Goal: Information Seeking & Learning: Learn about a topic

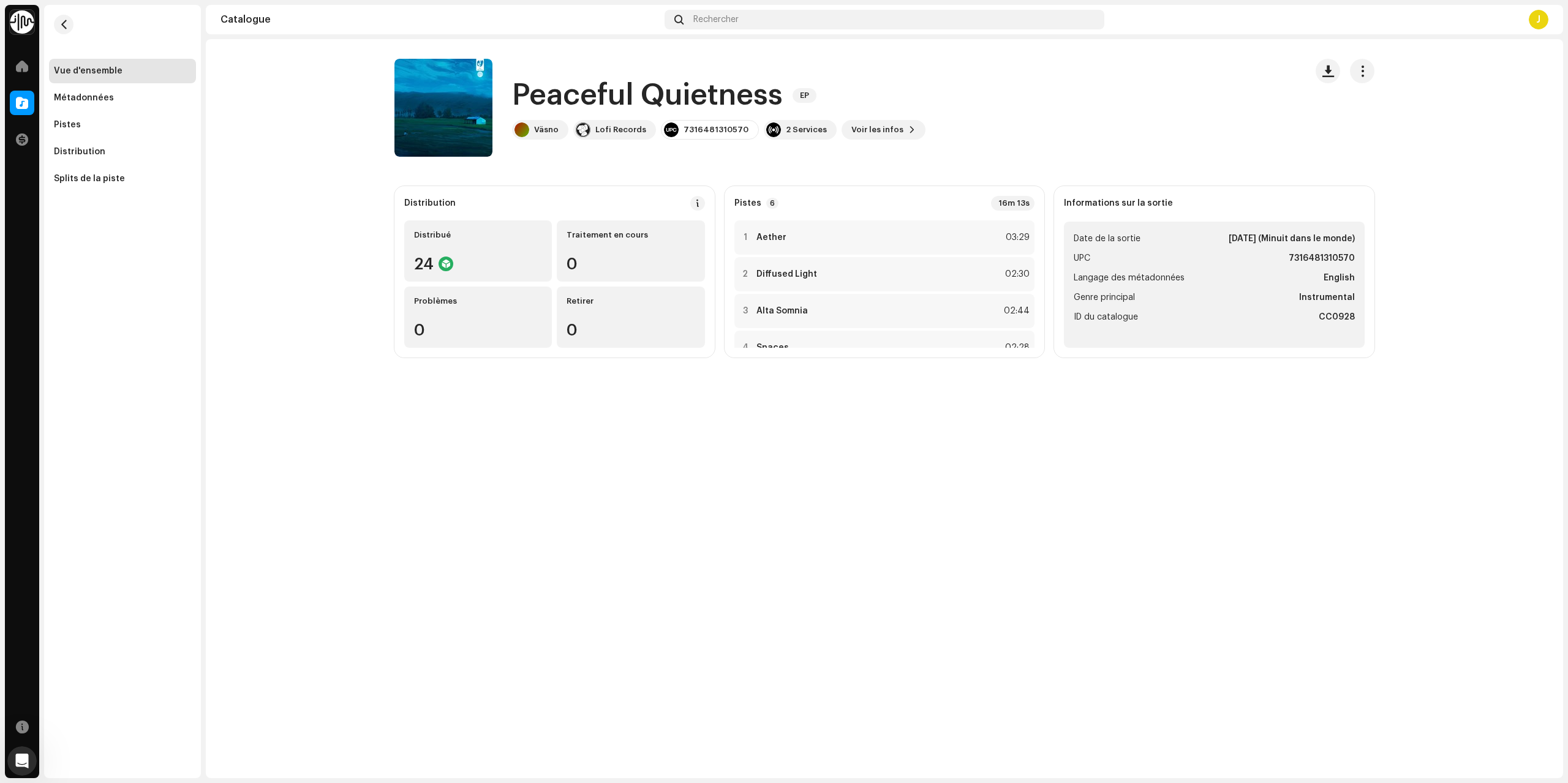
click at [752, 21] on div "Rechercher" at bounding box center [884, 20] width 439 height 20
click at [17, 66] on span at bounding box center [22, 66] width 12 height 10
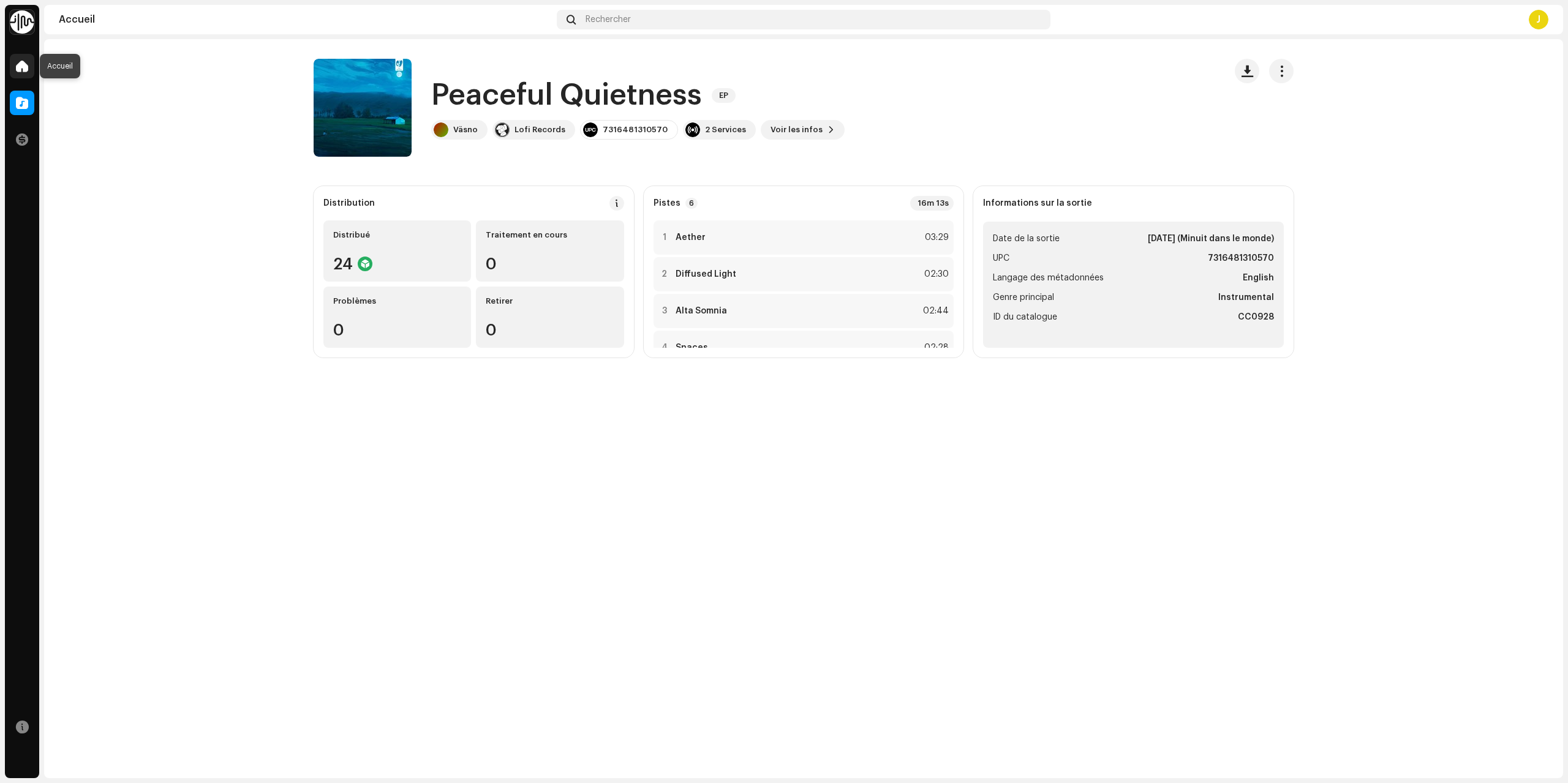
click at [25, 70] on span at bounding box center [22, 66] width 12 height 10
click at [24, 18] on img at bounding box center [22, 22] width 24 height 24
click at [116, 137] on re-o-release-hero "Peaceful Quietness EP Peaceful Quietness EP Väsno Lofi Records 7316481310570 2 …" at bounding box center [804, 108] width 1519 height 98
click at [0, 63] on div "Lo-fi Records Accueil Catalogue Transactions Ressources Vue d'ensemble Métadonn…" at bounding box center [784, 392] width 1568 height 783
click at [16, 66] on div at bounding box center [22, 66] width 24 height 24
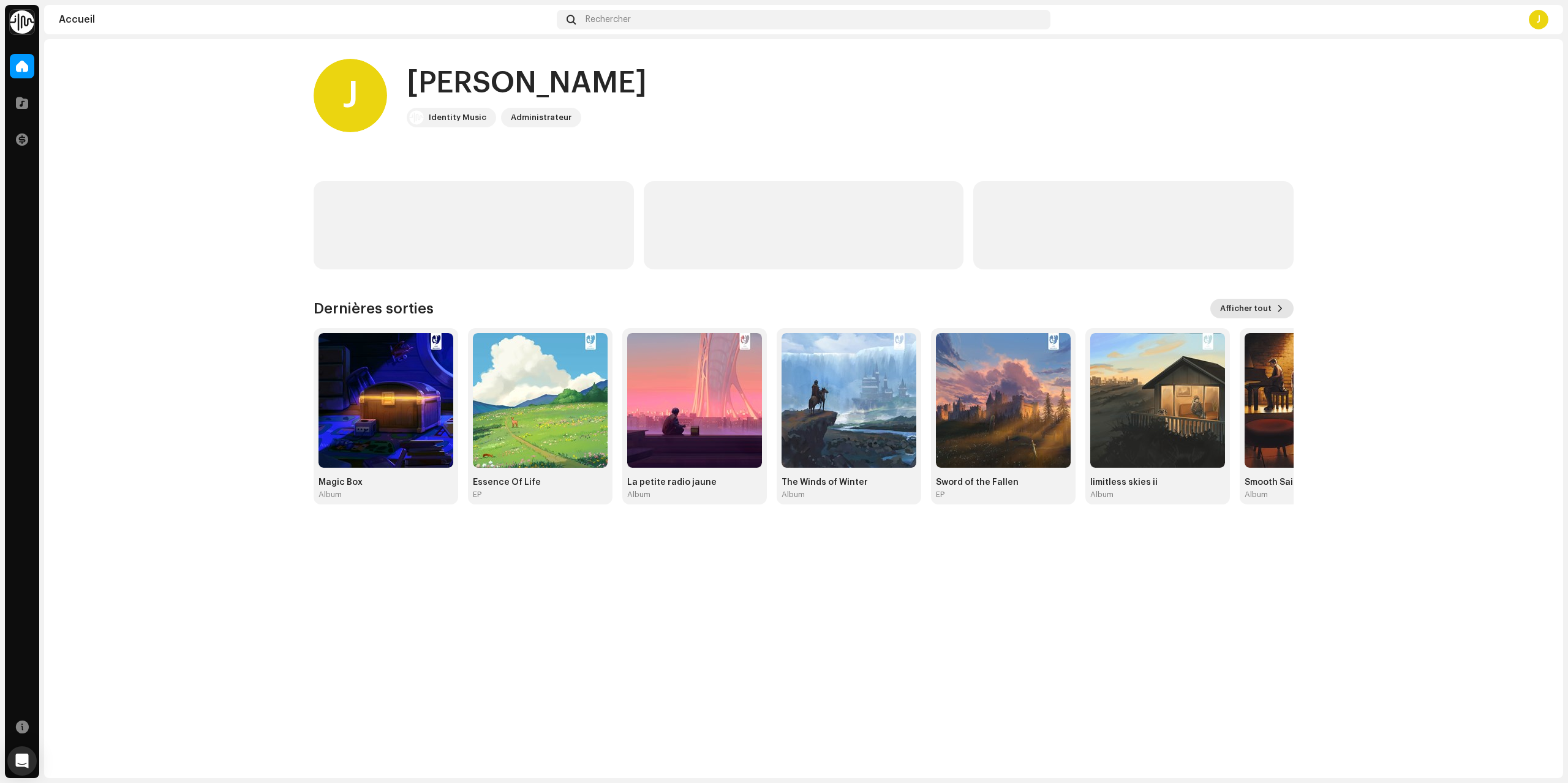
click at [1248, 309] on span "Afficher tout" at bounding box center [1245, 308] width 52 height 24
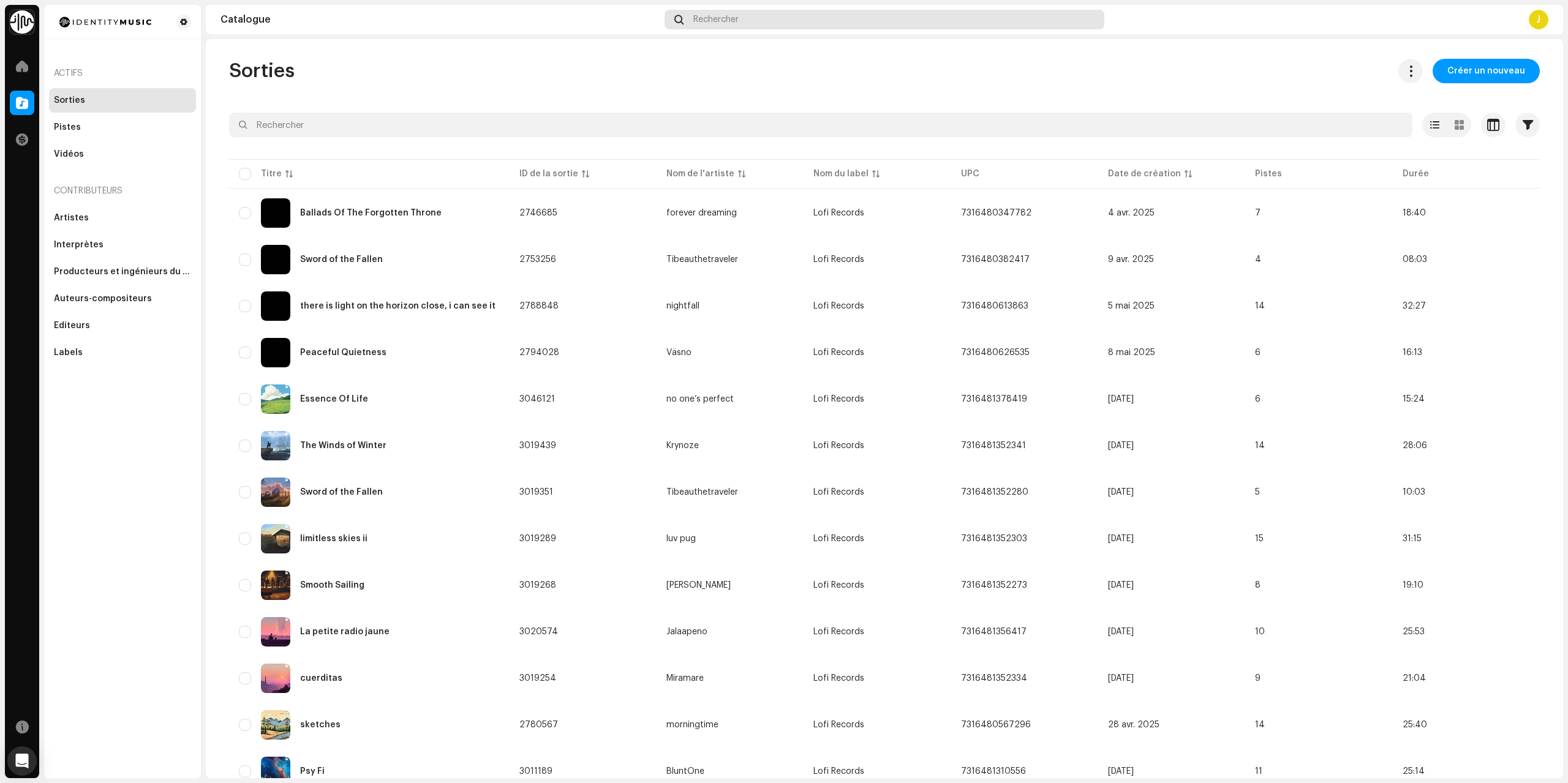
click at [769, 20] on div "Rechercher" at bounding box center [884, 20] width 439 height 20
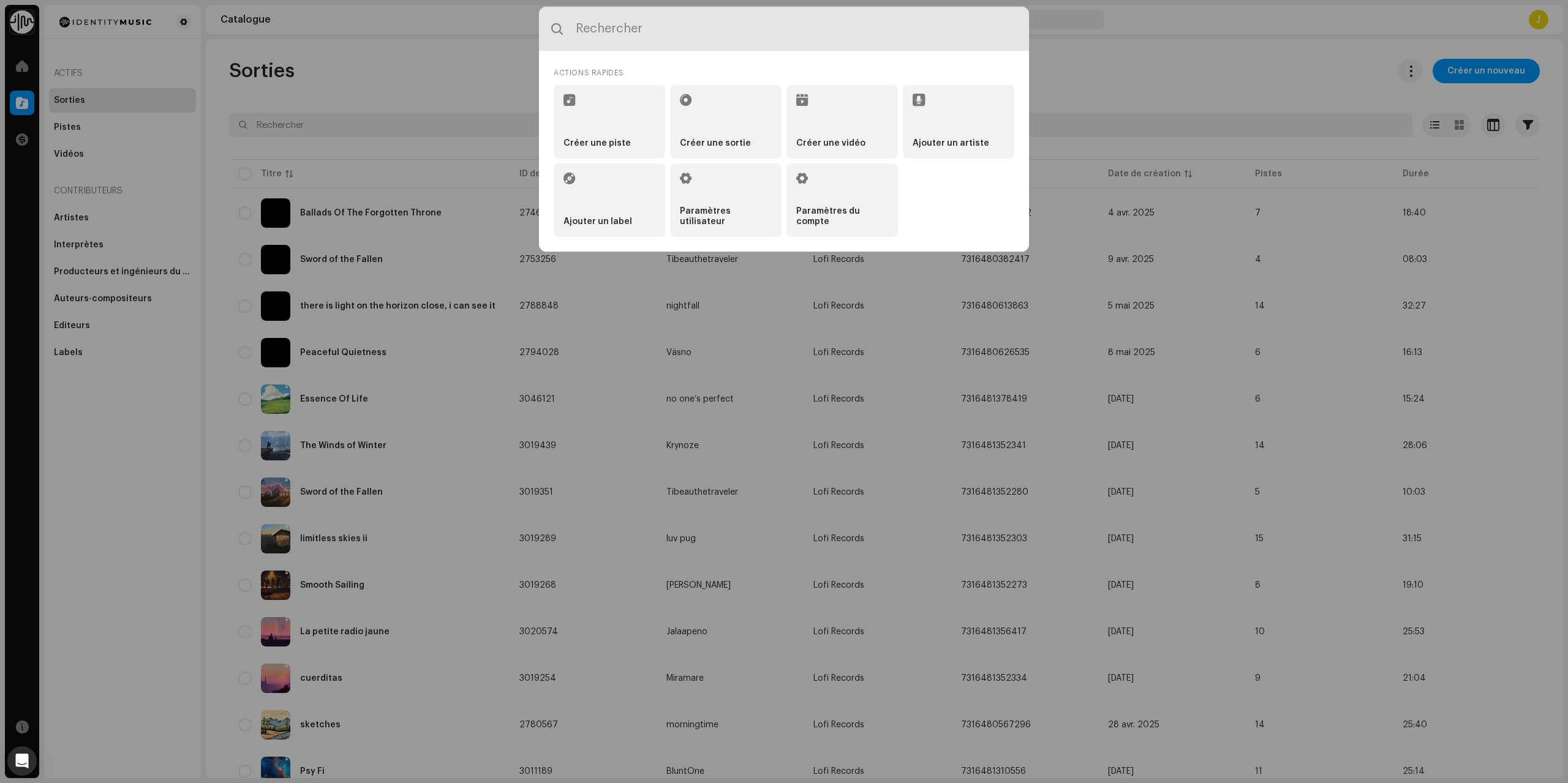
click at [773, 34] on input "text" at bounding box center [784, 29] width 490 height 44
click at [784, 33] on input "text" at bounding box center [784, 29] width 490 height 44
type input "sooth"
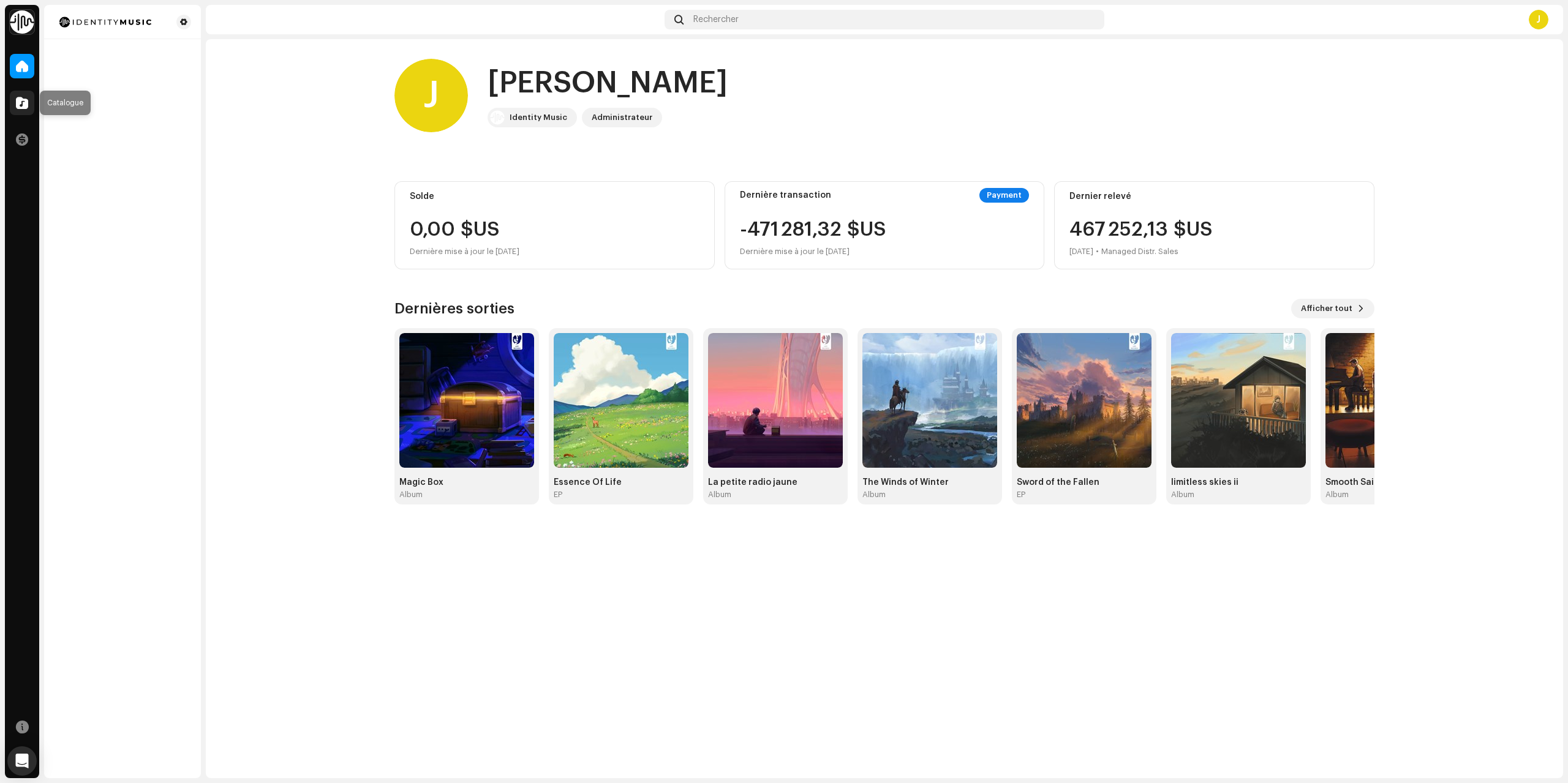
click at [24, 109] on div at bounding box center [22, 103] width 24 height 24
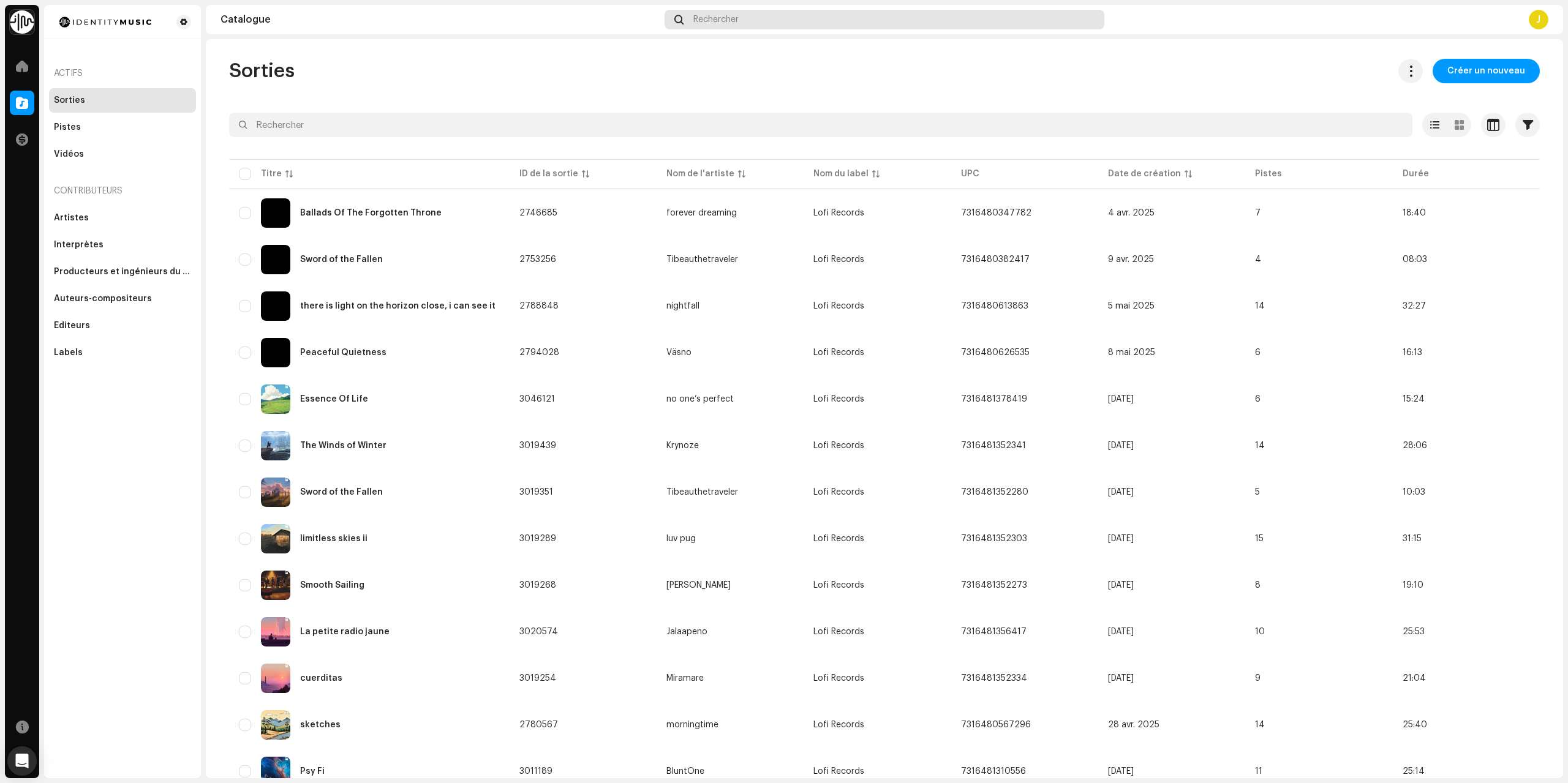
click at [782, 24] on div "Rechercher" at bounding box center [884, 20] width 439 height 20
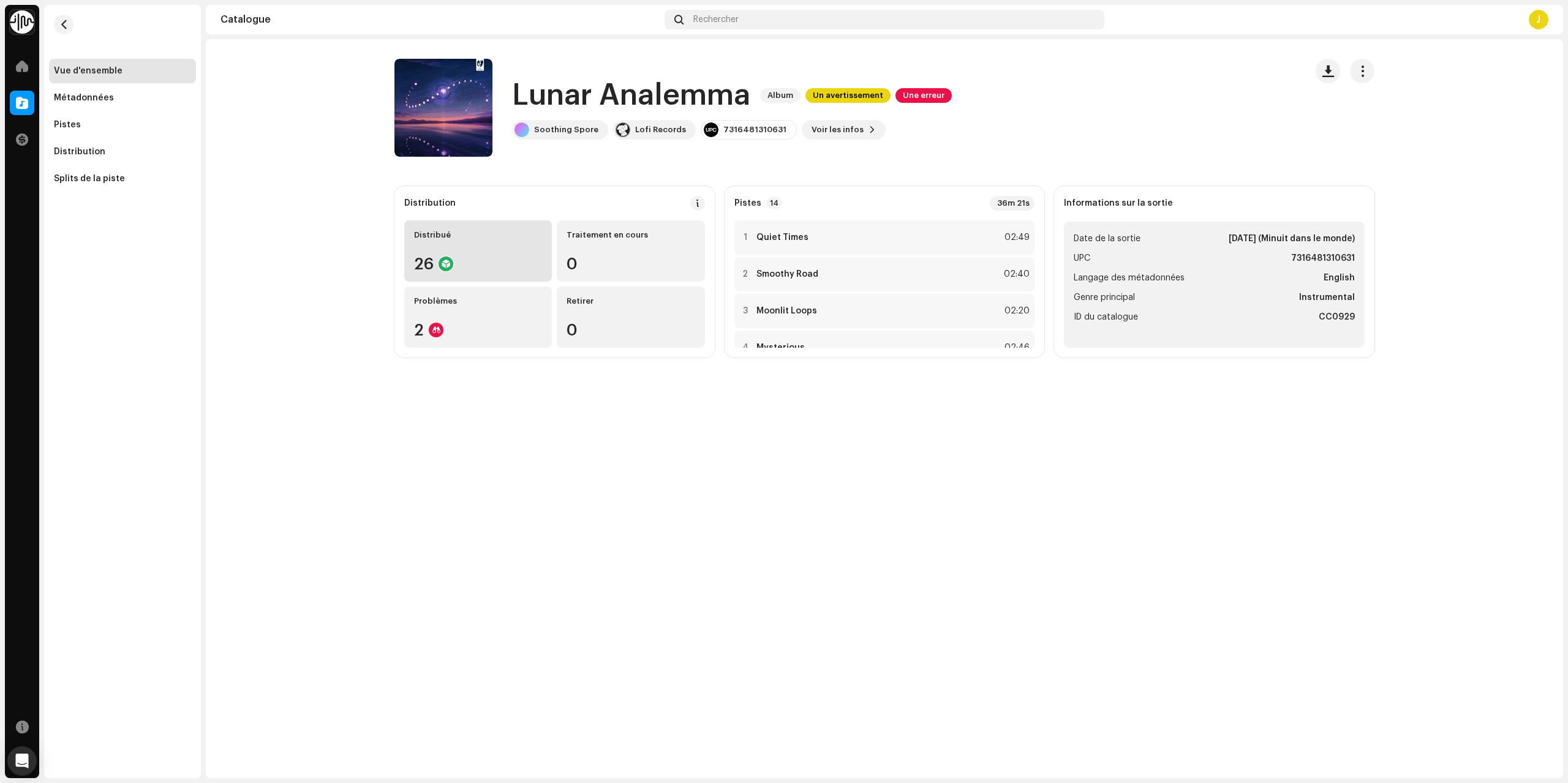
click at [483, 272] on div "26" at bounding box center [478, 264] width 128 height 16
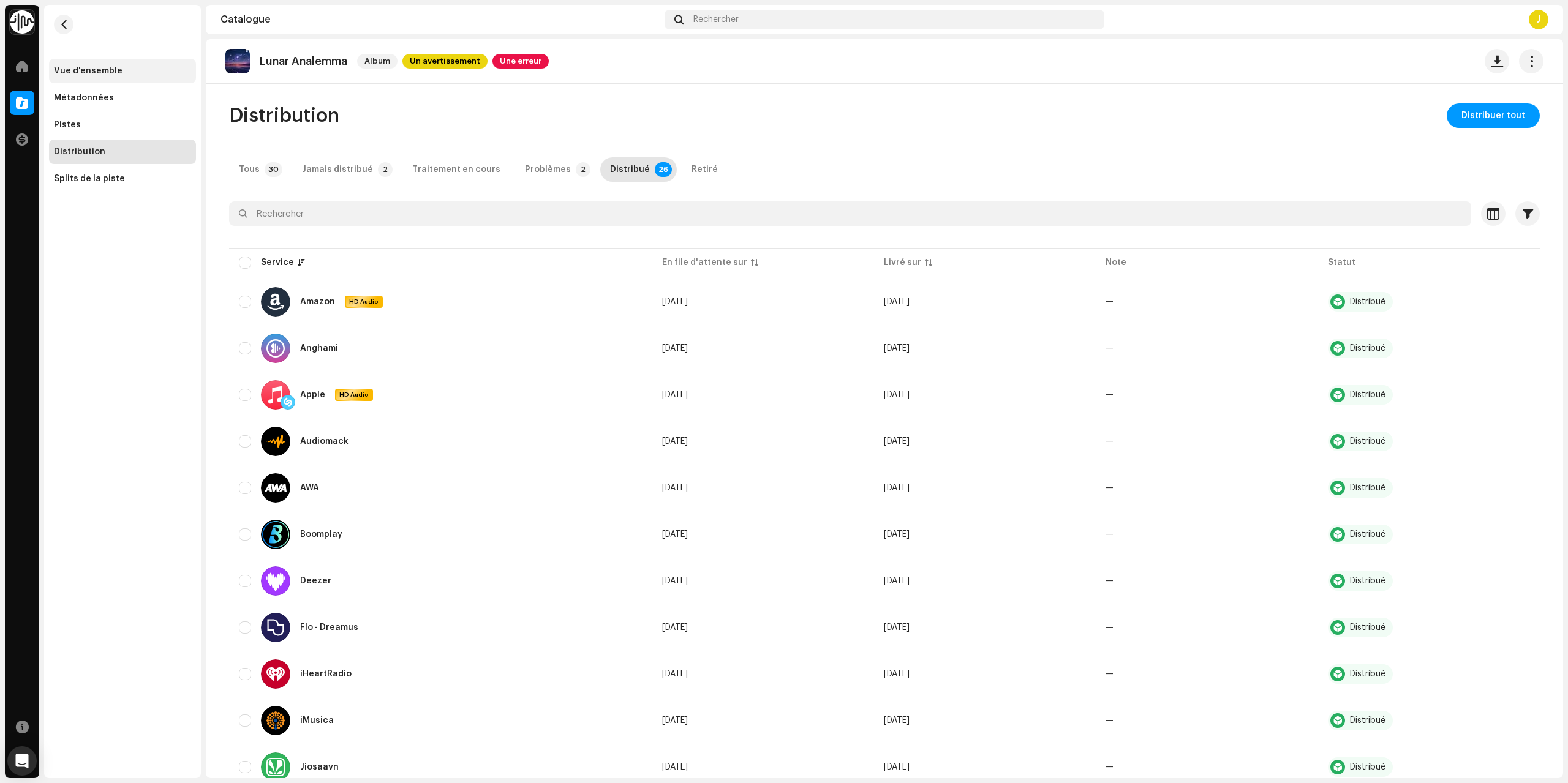
click at [72, 62] on div "Vue d'ensemble" at bounding box center [122, 71] width 147 height 24
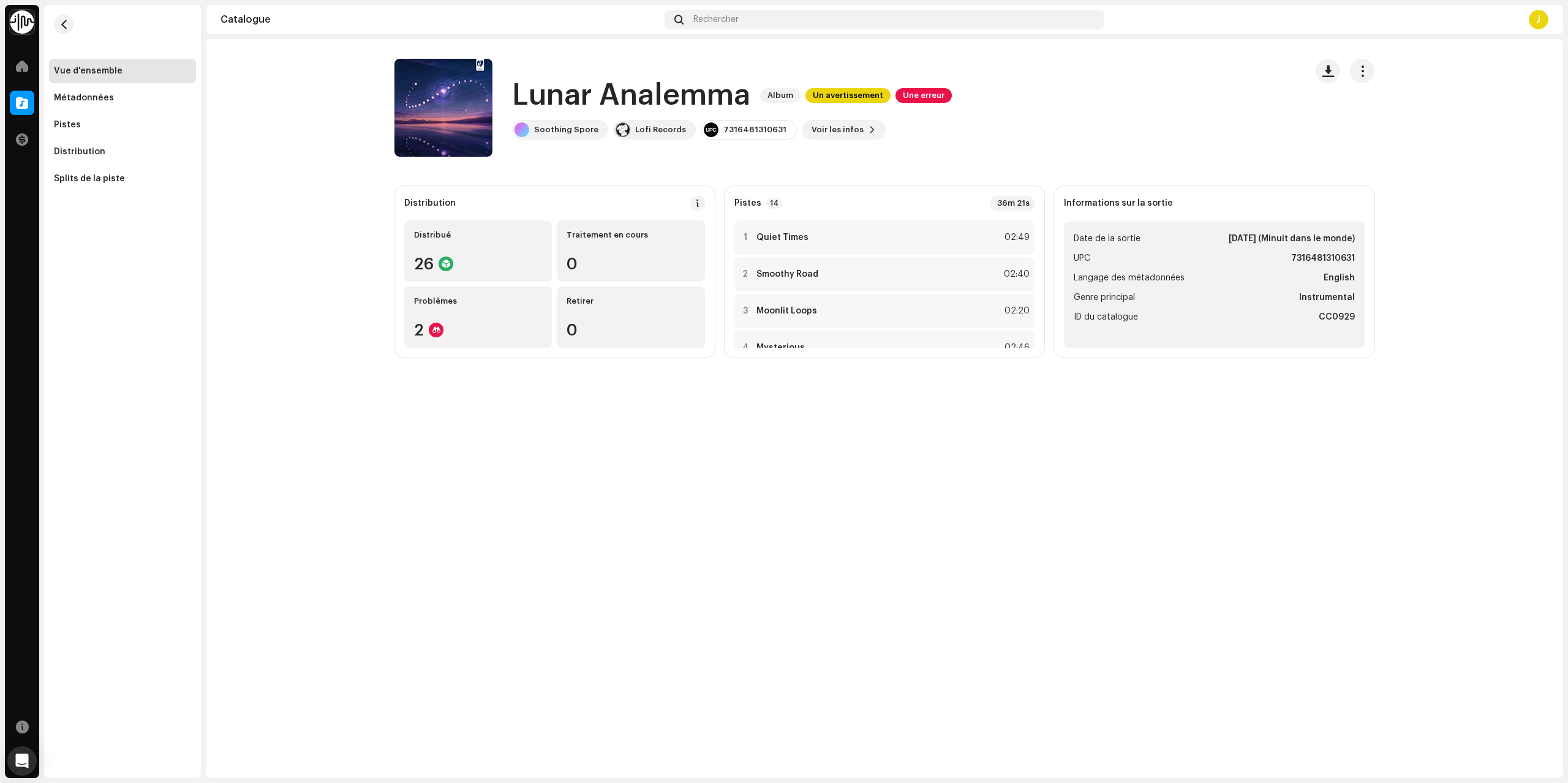
click at [1319, 498] on div "Lunar Analemma Album Un avertissement Une erreur Lunar Analemma Album Un averti…" at bounding box center [884, 408] width 1357 height 739
click at [864, 285] on div "13 29 And a Half Days 02:14" at bounding box center [885, 284] width 301 height 34
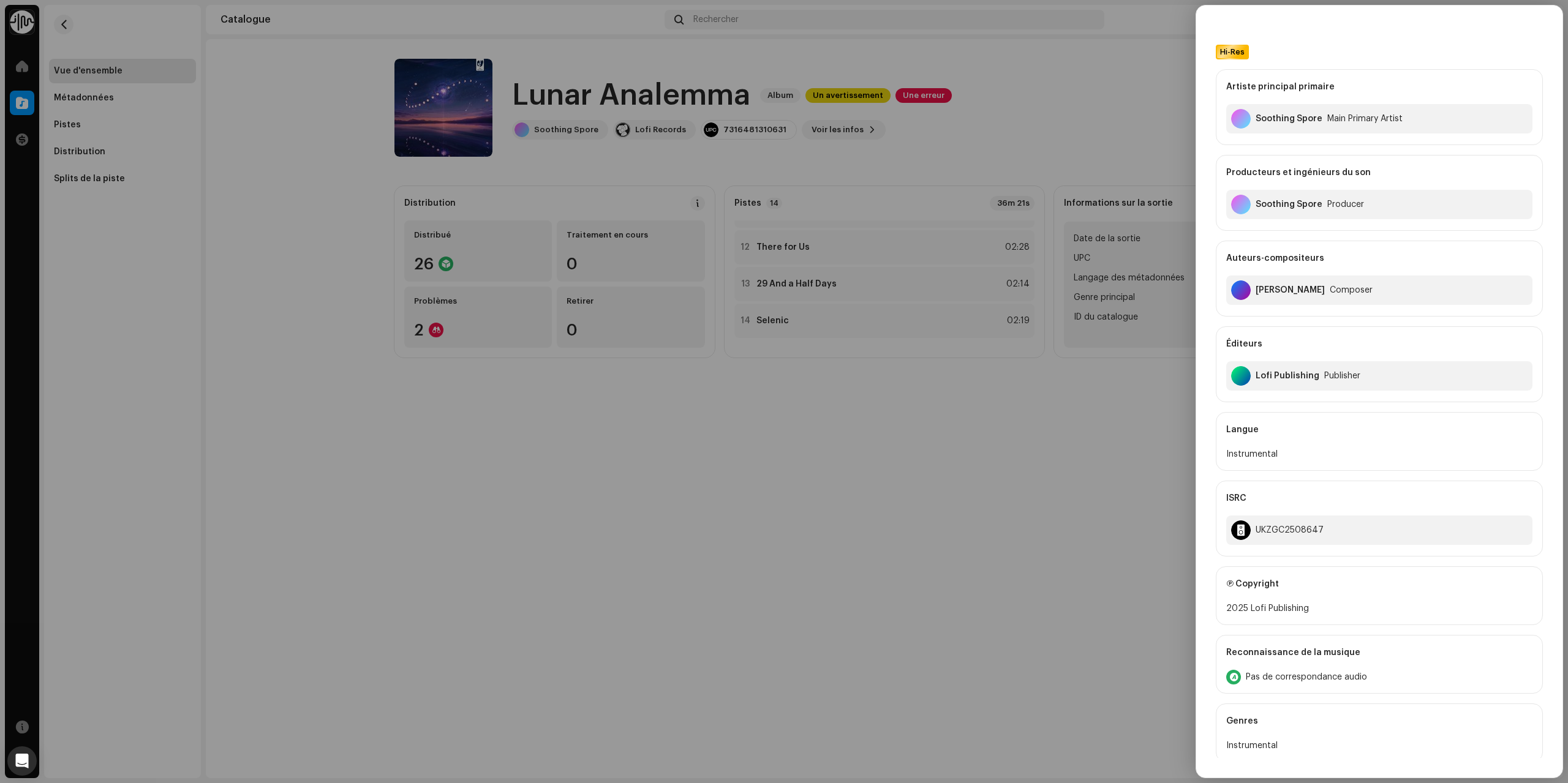
scroll to position [0, 0]
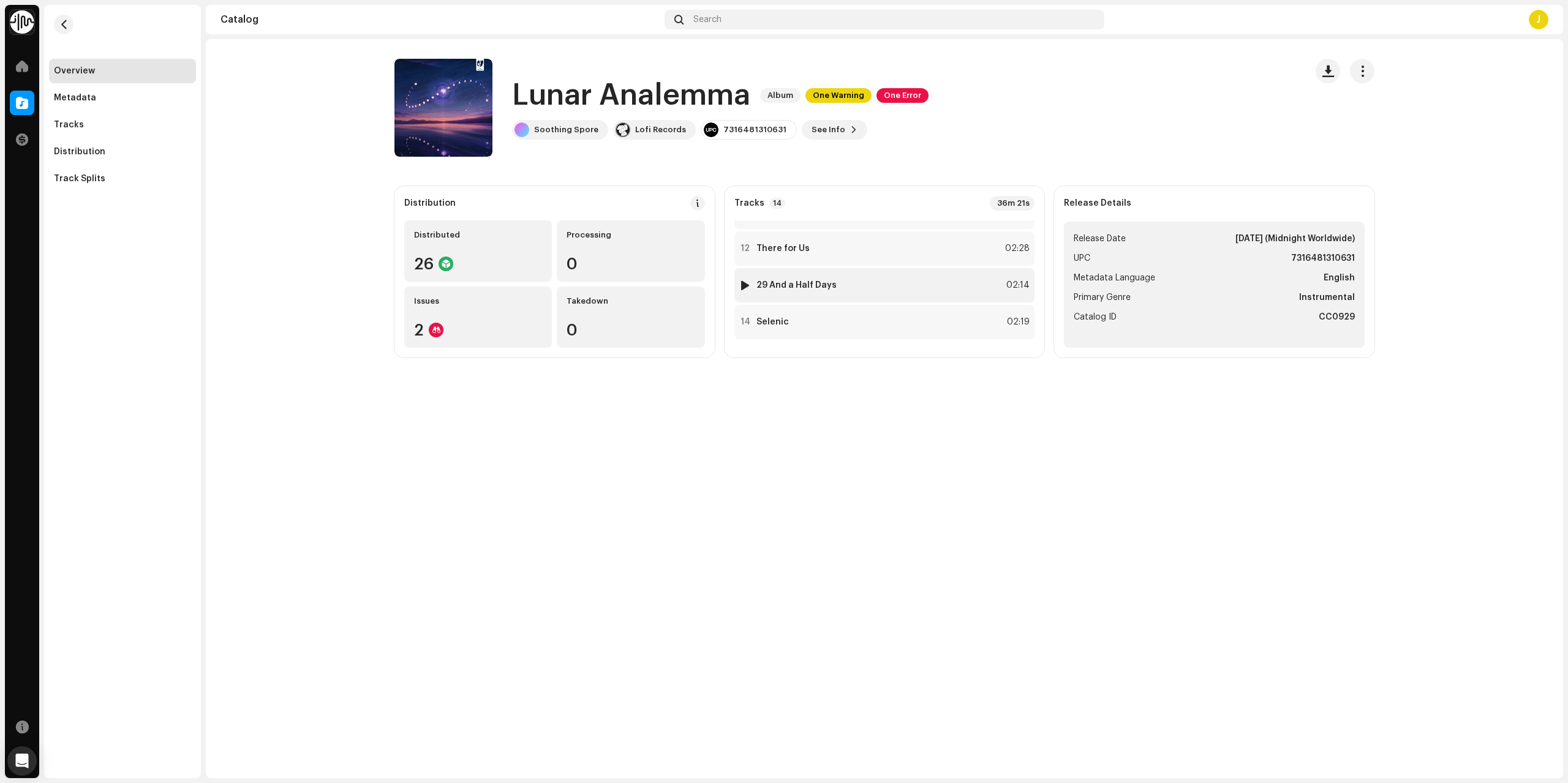
scroll to position [395, 0]
click at [912, 275] on div "13 29 And a Half Days 02:14" at bounding box center [885, 284] width 301 height 34
